Goal: Find specific page/section: Find specific page/section

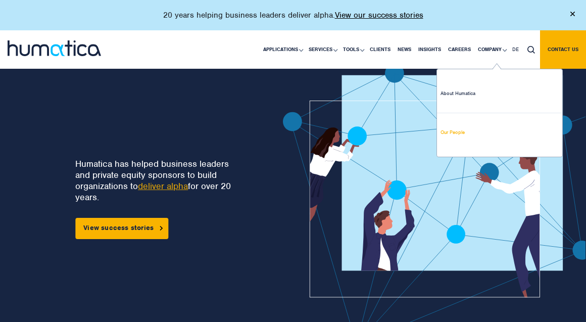
click at [455, 135] on link "Our People" at bounding box center [499, 132] width 125 height 38
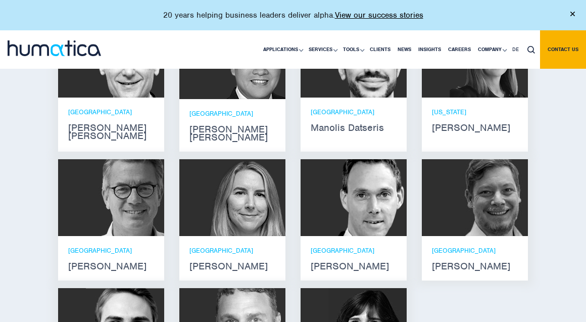
scroll to position [676, 0]
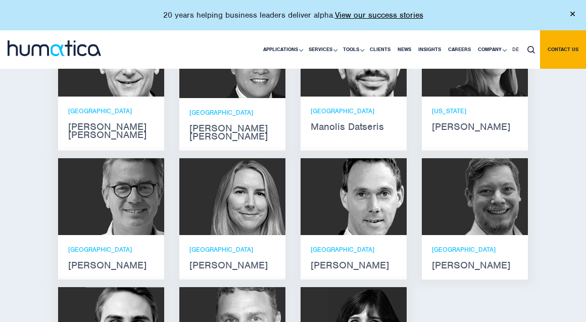
click at [462, 261] on strong "[PERSON_NAME]" at bounding box center [475, 265] width 86 height 8
